Goal: Communication & Community: Share content

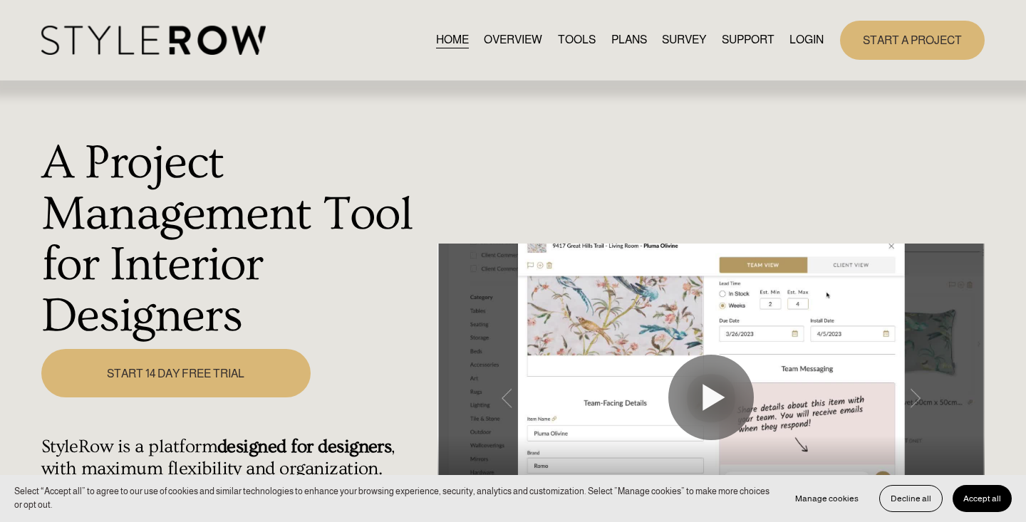
click at [809, 48] on link "LOGIN" at bounding box center [806, 40] width 34 height 19
click at [809, 43] on link "LOGIN" at bounding box center [806, 40] width 34 height 19
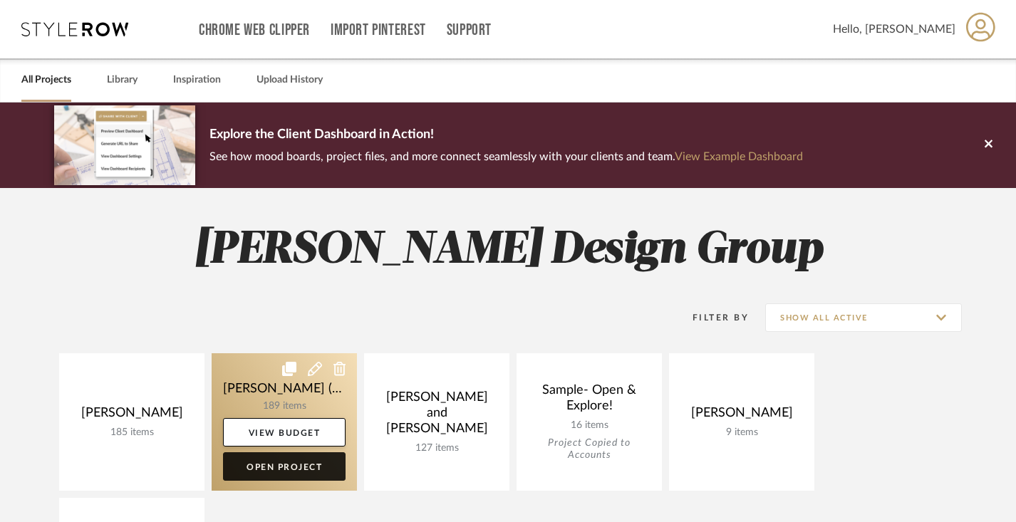
click at [300, 470] on link "Open Project" at bounding box center [284, 466] width 123 height 28
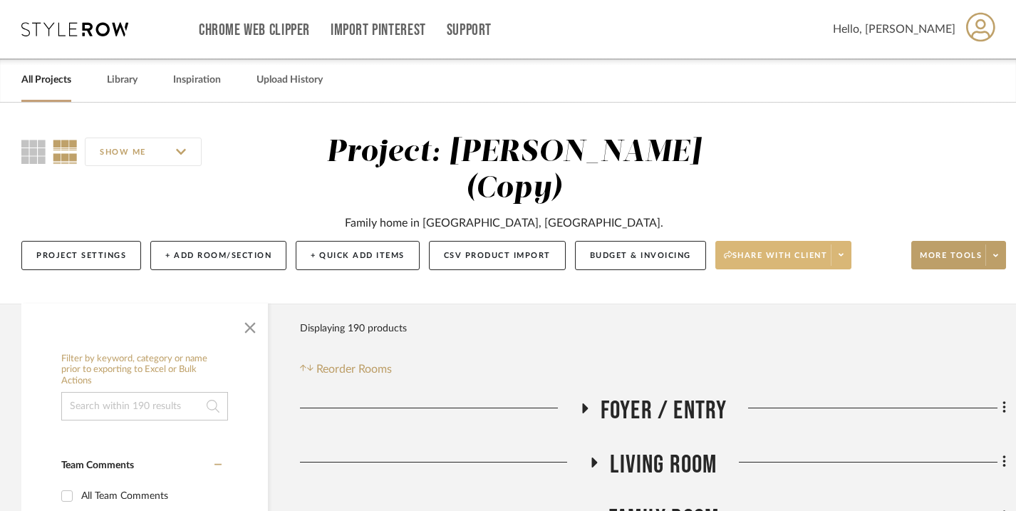
click at [841, 252] on fa-icon at bounding box center [841, 256] width 5 height 8
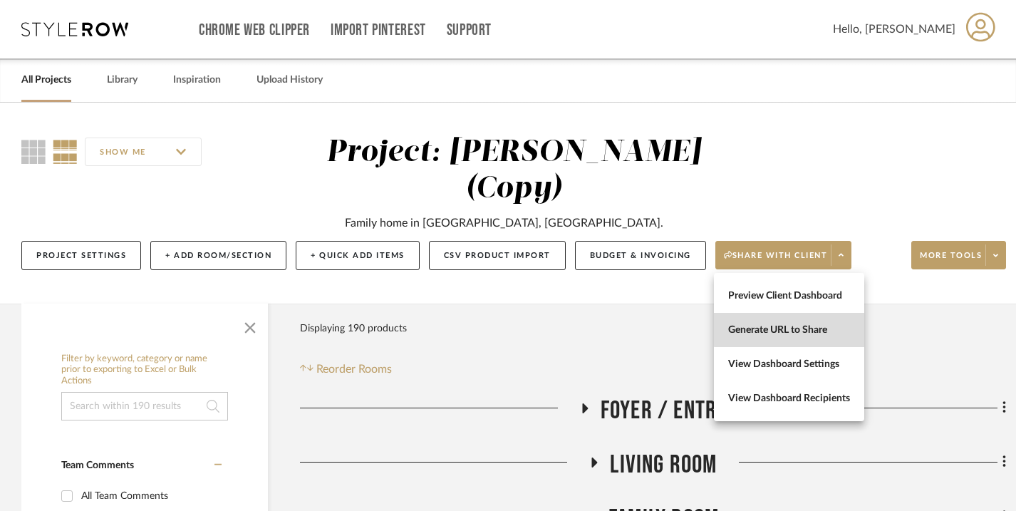
click at [799, 327] on span "Generate URL to Share" at bounding box center [789, 330] width 122 height 12
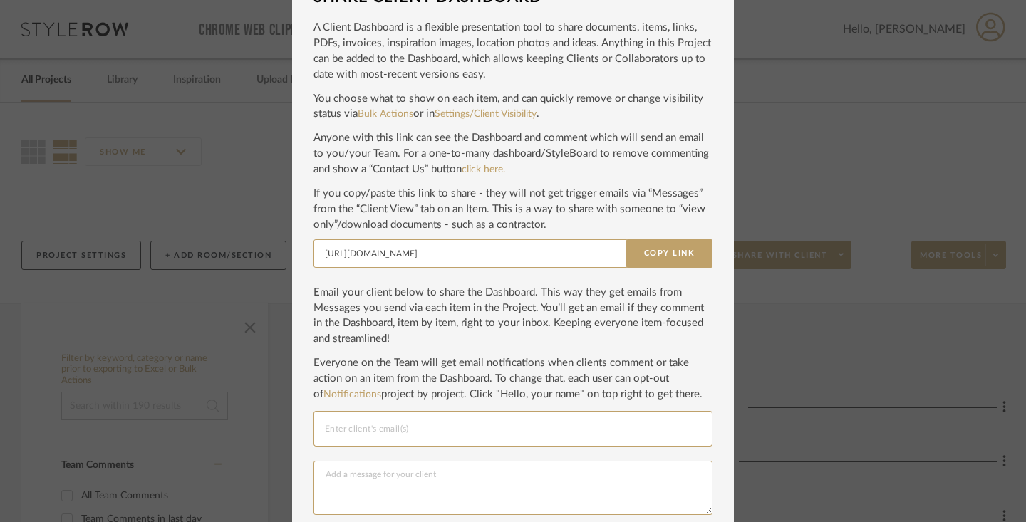
scroll to position [43, 0]
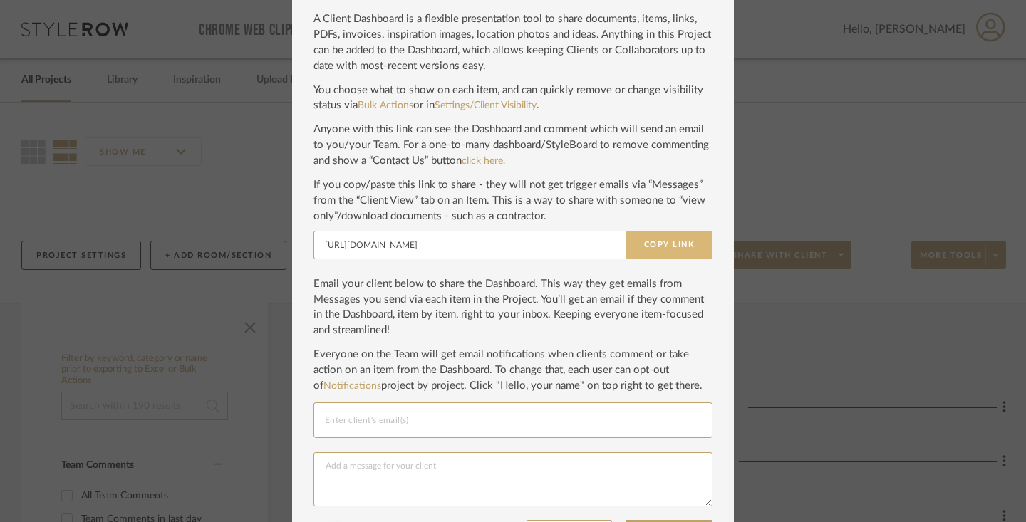
click at [656, 241] on button "Copy Link" at bounding box center [669, 245] width 86 height 28
click at [481, 416] on input "Email selection" at bounding box center [513, 420] width 376 height 17
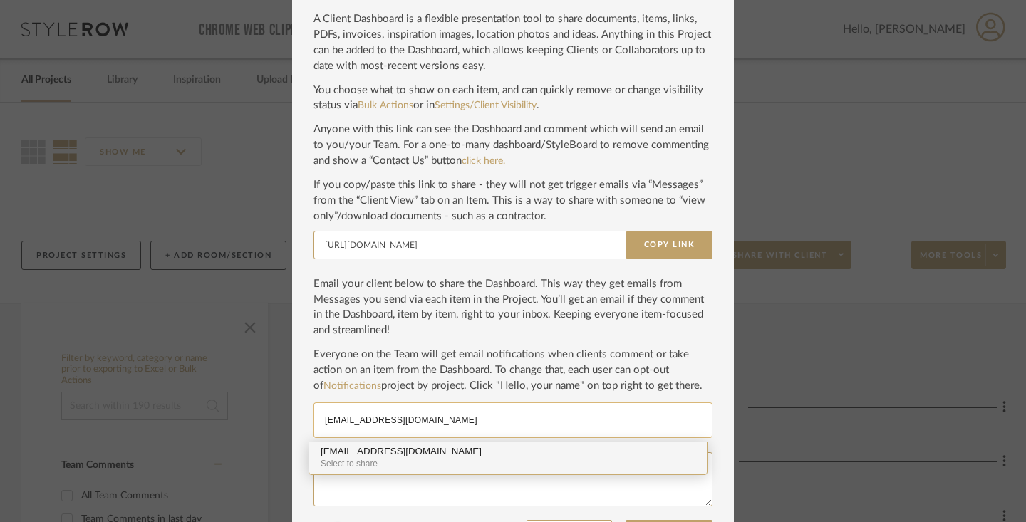
type input "[EMAIL_ADDRESS][DOMAIN_NAME]"
click at [478, 460] on div "Select to share" at bounding box center [508, 464] width 375 height 14
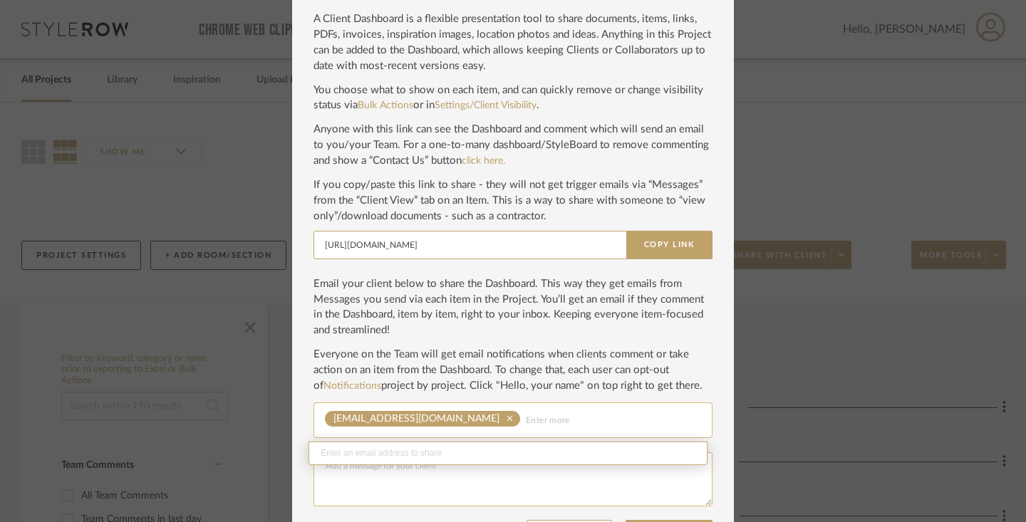
click at [464, 477] on textarea at bounding box center [512, 479] width 399 height 54
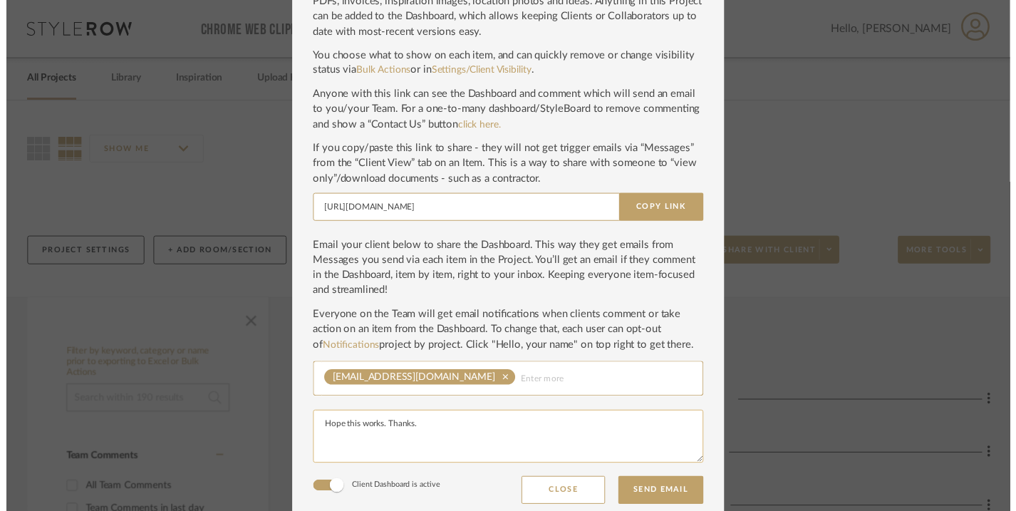
scroll to position [85, 0]
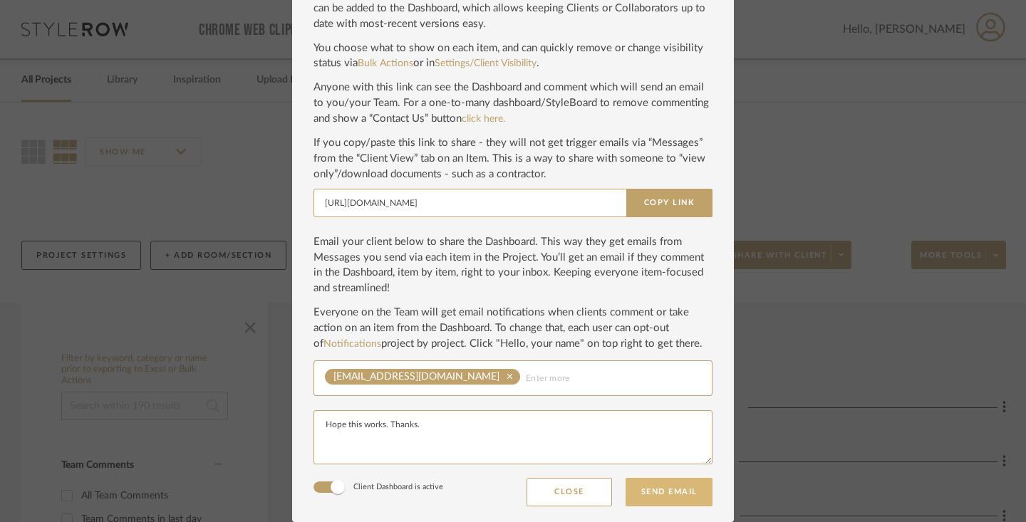
type textarea "Hope this works. Thanks."
click at [685, 497] on button "Send Email" at bounding box center [669, 492] width 87 height 28
